Goal: Use online tool/utility: Utilize a website feature to perform a specific function

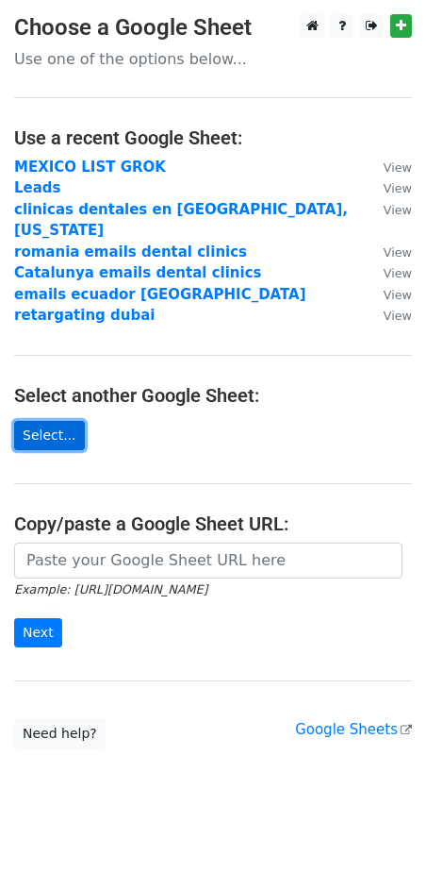
click at [58, 421] on link "Select..." at bounding box center [49, 435] width 71 height 29
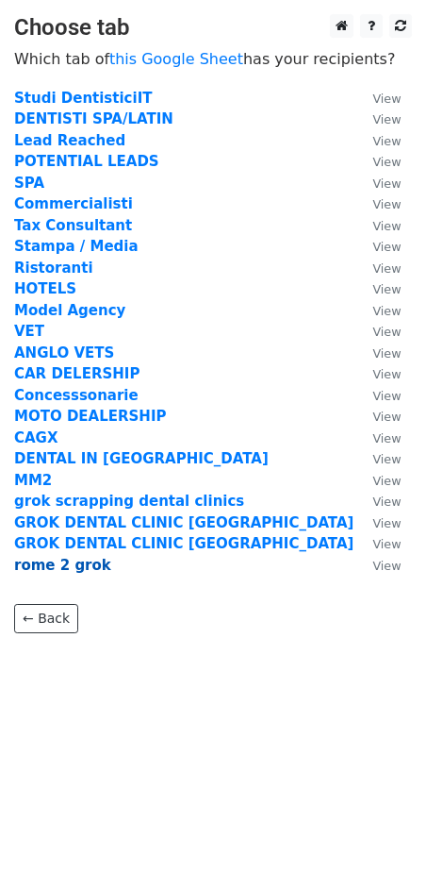
click at [72, 568] on strong "rome 2 grok" at bounding box center [62, 565] width 97 height 17
